Goal: Information Seeking & Learning: Learn about a topic

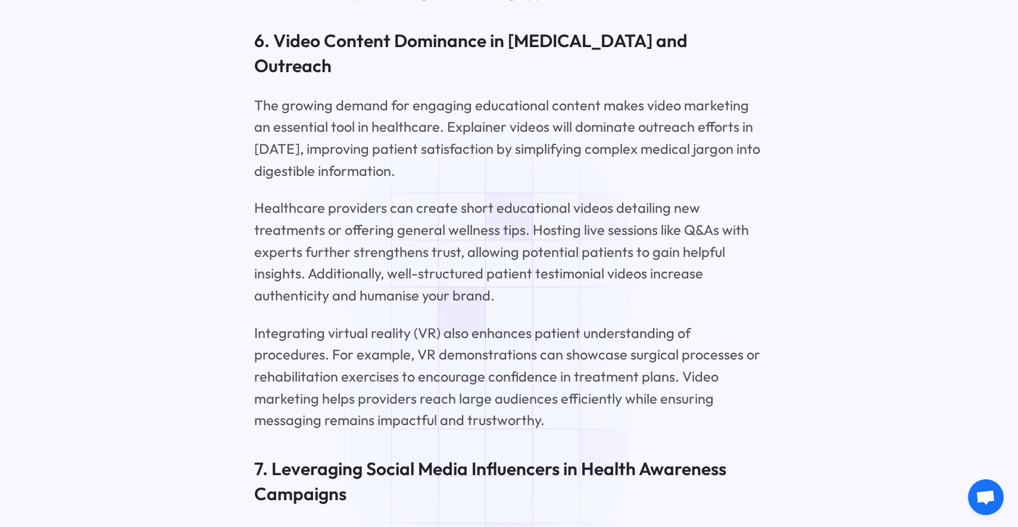
scroll to position [4281, 0]
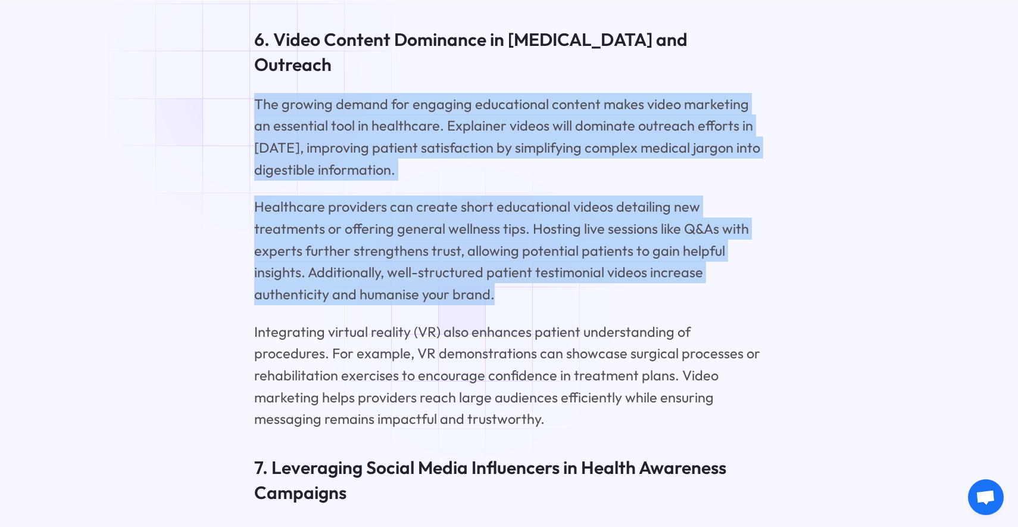
drag, startPoint x: 494, startPoint y: 297, endPoint x: 257, endPoint y: 86, distance: 316.8
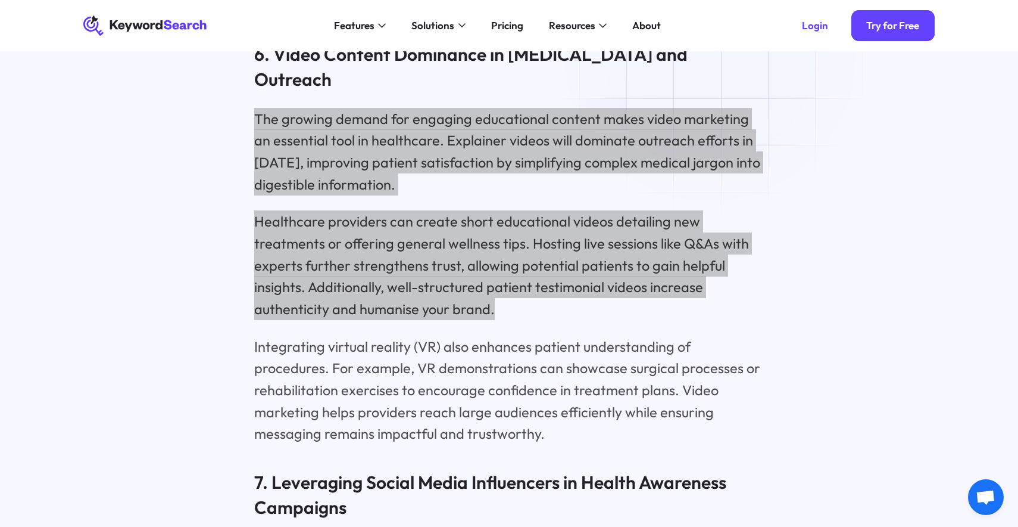
scroll to position [4263, 0]
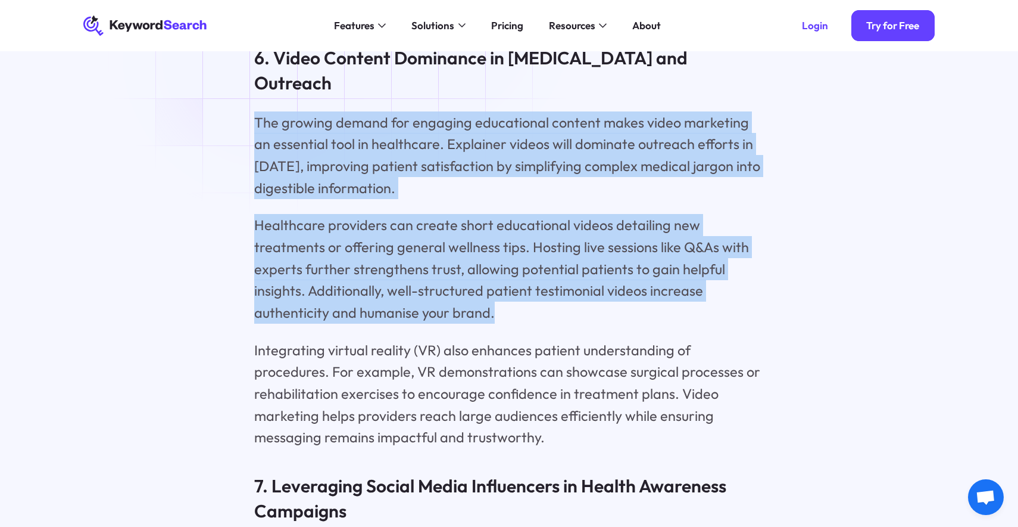
drag, startPoint x: 332, startPoint y: 88, endPoint x: 269, endPoint y: 54, distance: 72.2
click at [269, 55] on h3 "6. Video Content Dominance in [MEDICAL_DATA] and Outreach" at bounding box center [509, 71] width 510 height 50
copy h3 "Video Content Dominance in Patient Education and Outreach"
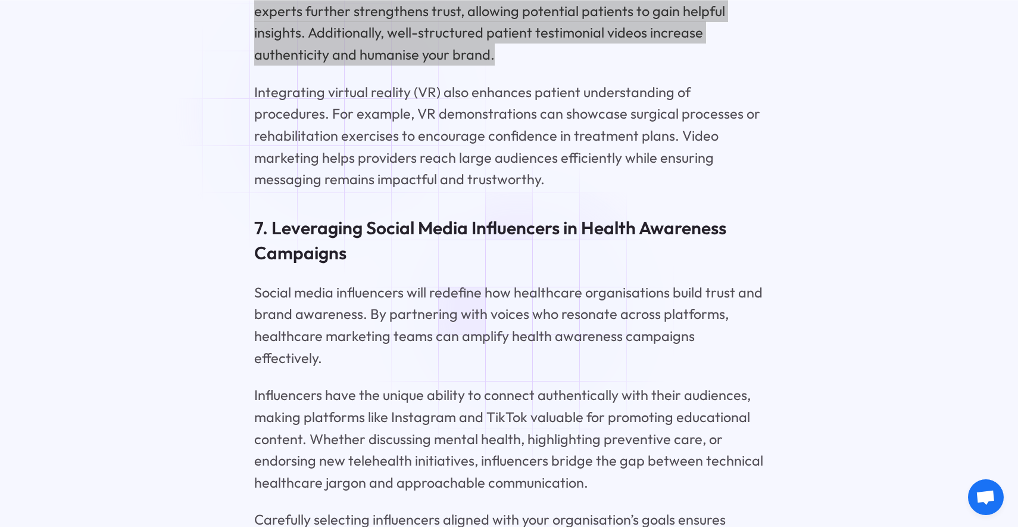
scroll to position [4544, 0]
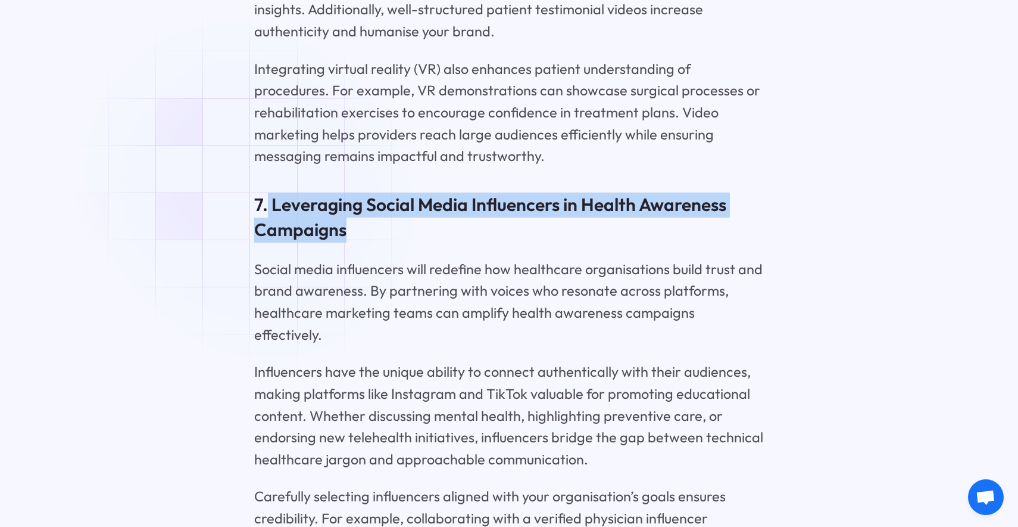
drag, startPoint x: 345, startPoint y: 232, endPoint x: 267, endPoint y: 212, distance: 80.0
click at [267, 212] on h3 "7. Leveraging Social Media Influencers in Health Awareness Campaigns" at bounding box center [509, 217] width 510 height 50
copy h3 "Leveraging Social Media Influencers in Health Awareness Campaigns"
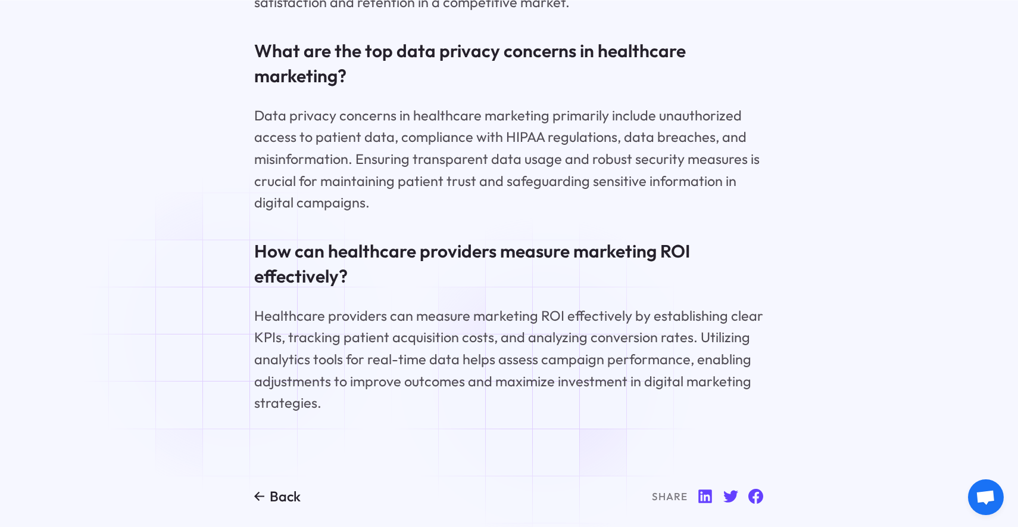
scroll to position [9652, 0]
